Goal: Task Accomplishment & Management: Use online tool/utility

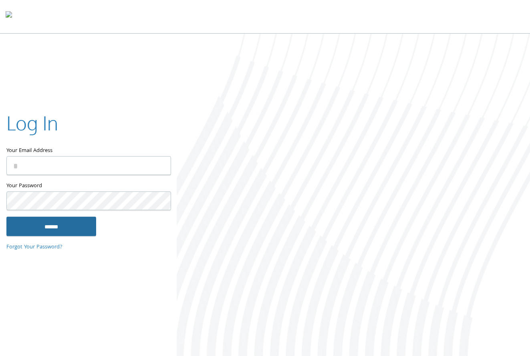
type input "**********"
click at [54, 227] on input "******" at bounding box center [51, 226] width 90 height 19
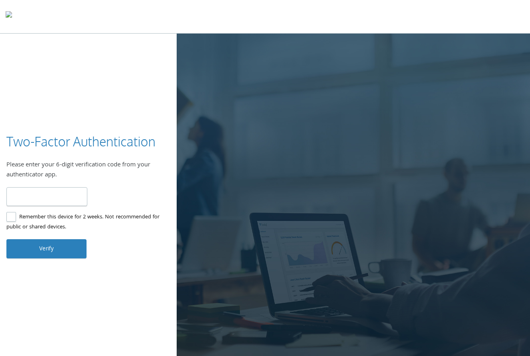
click at [45, 205] on input "number" at bounding box center [46, 196] width 81 height 19
